Goal: Browse casually

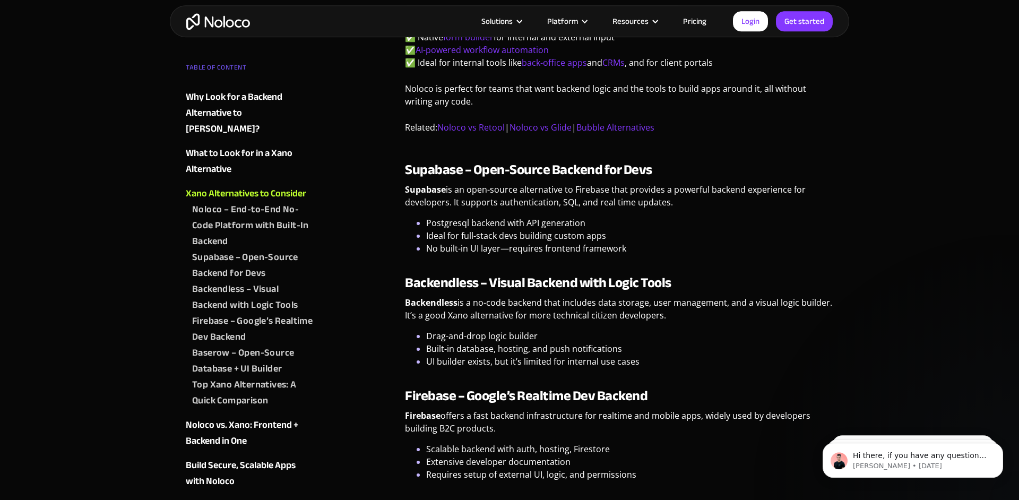
click at [234, 22] on img "home" at bounding box center [218, 21] width 64 height 16
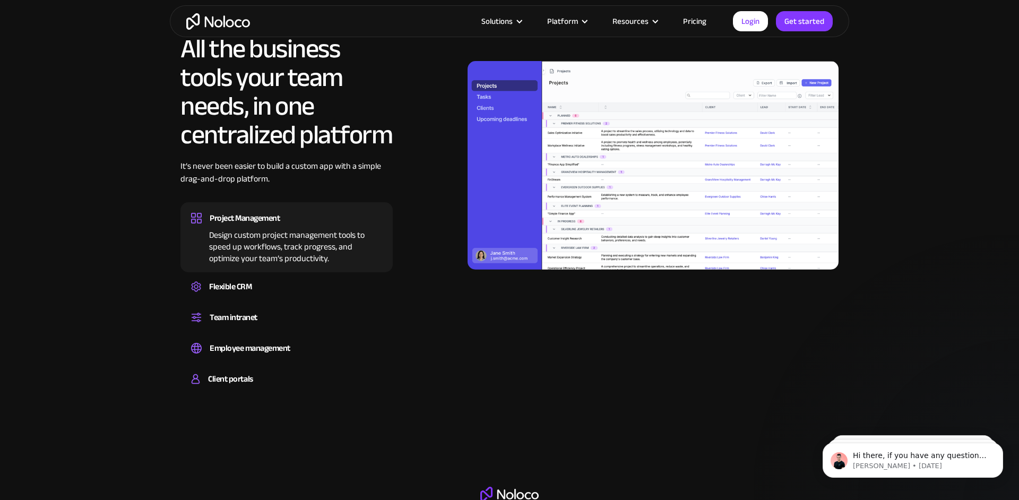
scroll to position [1080, 0]
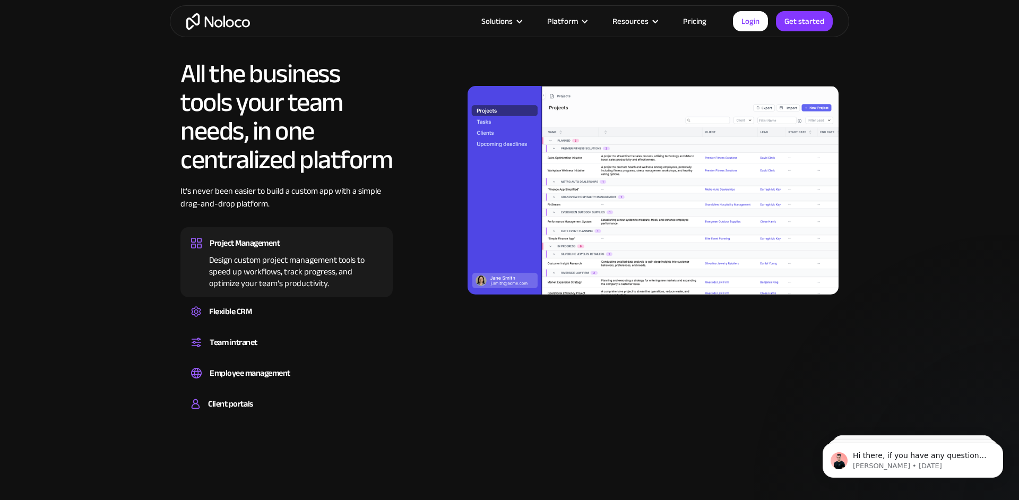
click at [237, 312] on div "Flexible CRM" at bounding box center [230, 312] width 42 height 16
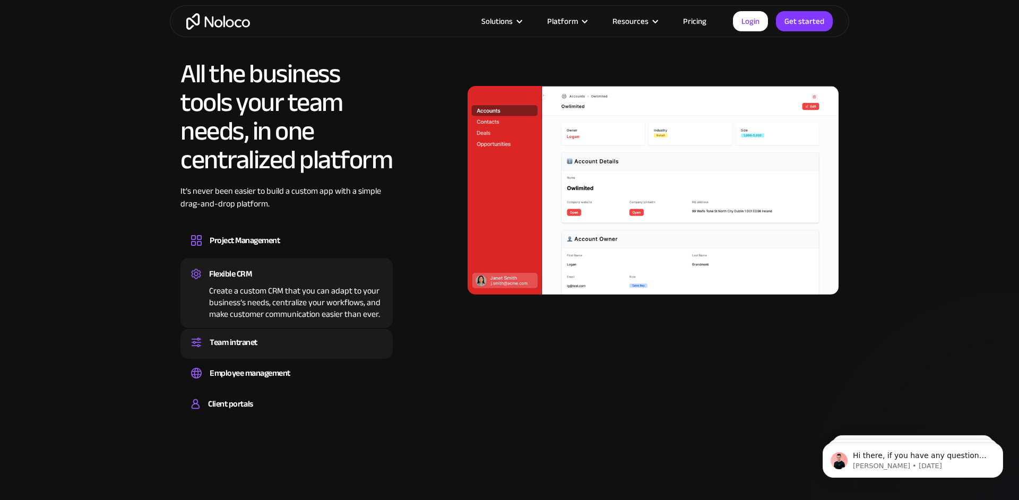
click at [239, 340] on div "Team intranet" at bounding box center [234, 342] width 48 height 16
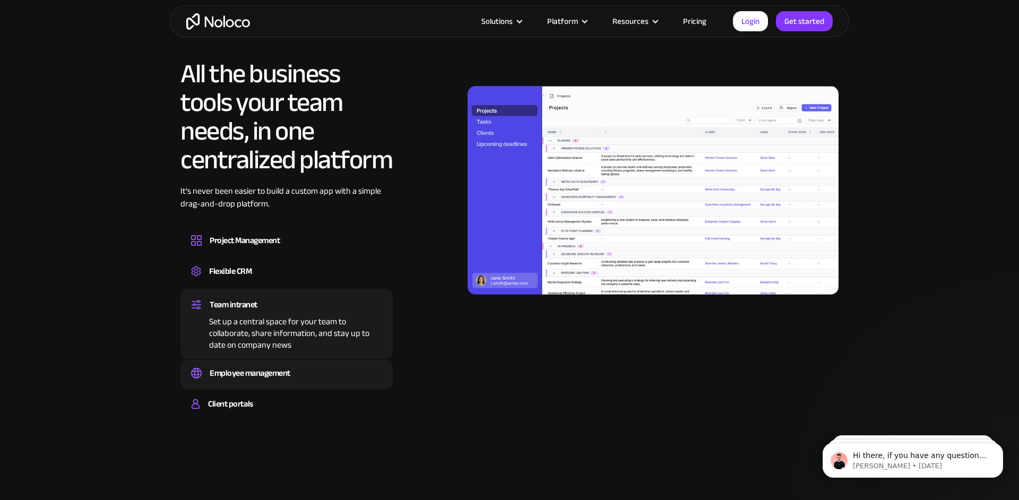
click at [241, 373] on div "Employee management" at bounding box center [250, 373] width 81 height 16
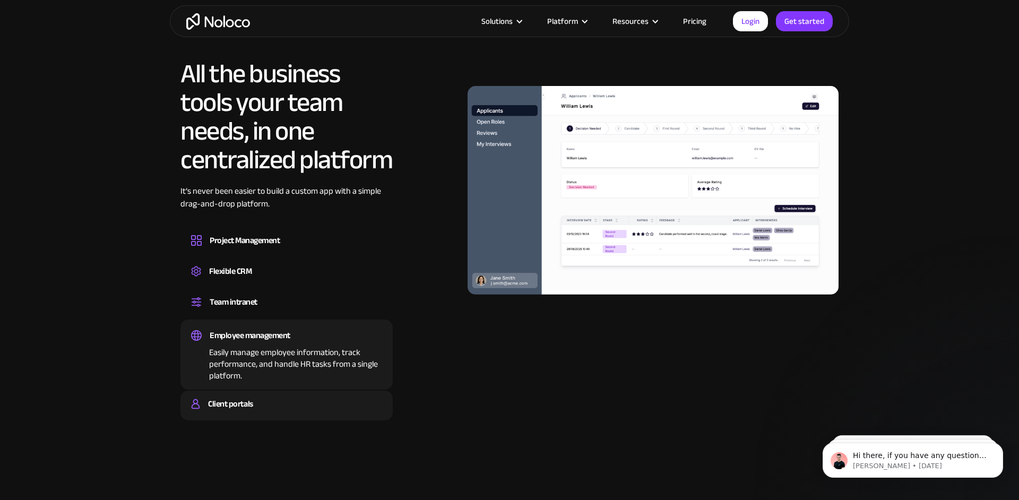
click at [237, 406] on div "Client portals" at bounding box center [230, 404] width 45 height 16
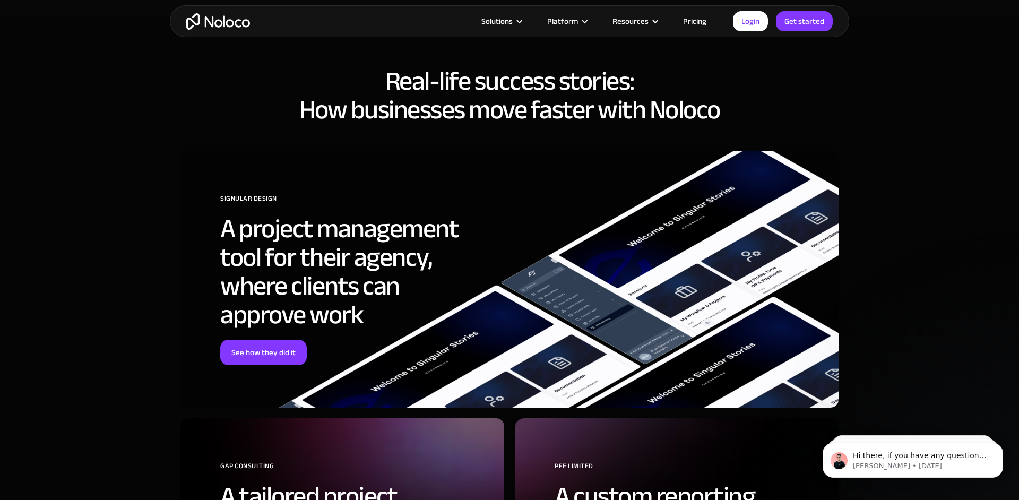
scroll to position [3998, 0]
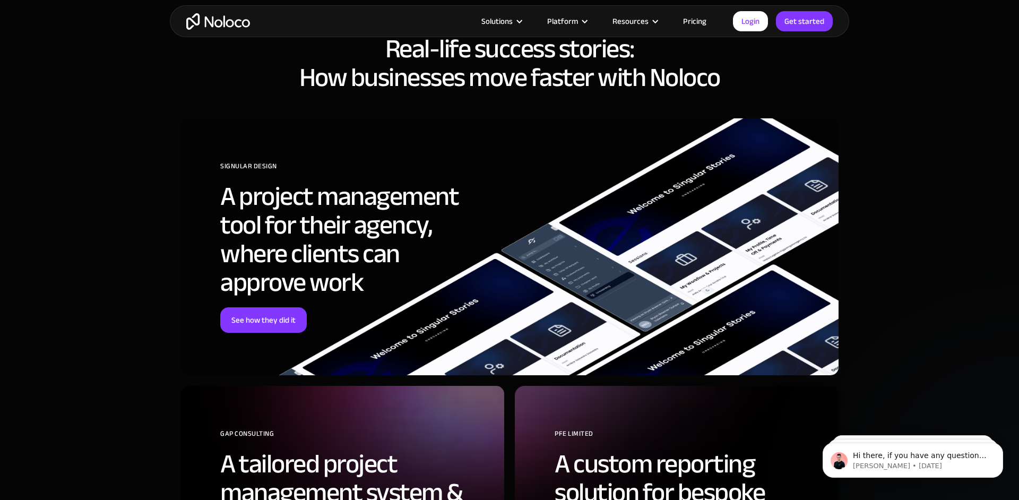
click at [97, 234] on section "Real-life success stories: How businesses move faster with Noloco SIGNULAR DESI…" at bounding box center [509, 422] width 1019 height 876
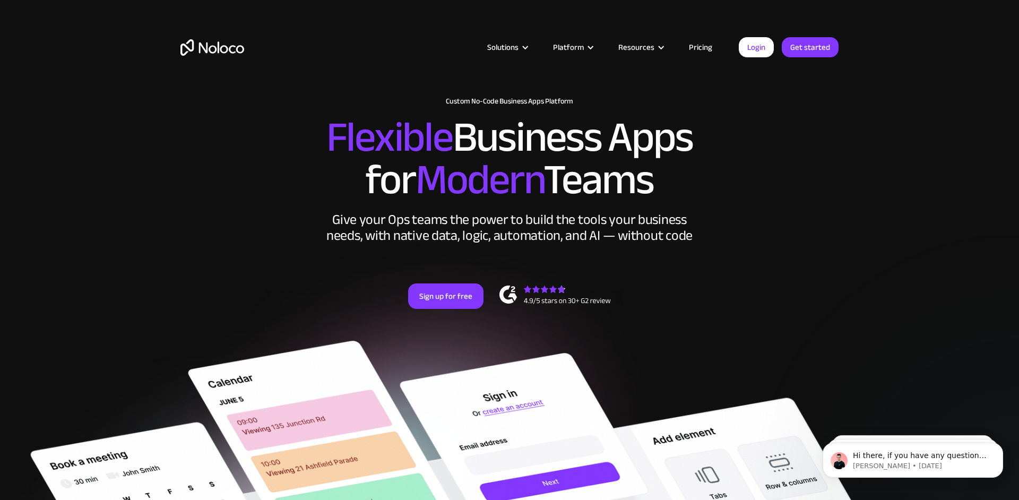
scroll to position [0, 0]
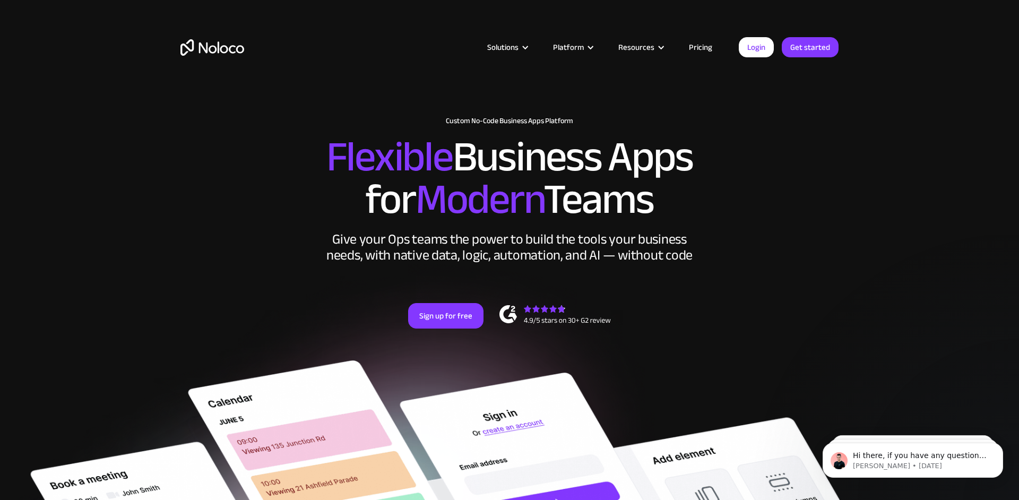
click at [219, 52] on img "home" at bounding box center [213, 47] width 64 height 16
